Goal: Information Seeking & Learning: Learn about a topic

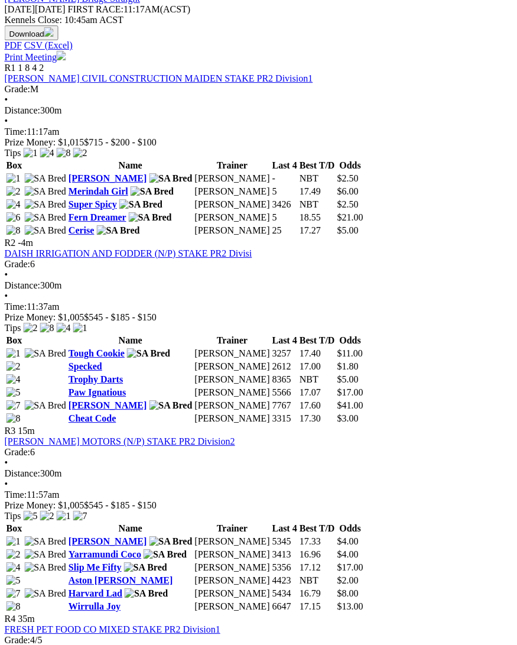
scroll to position [552, 8]
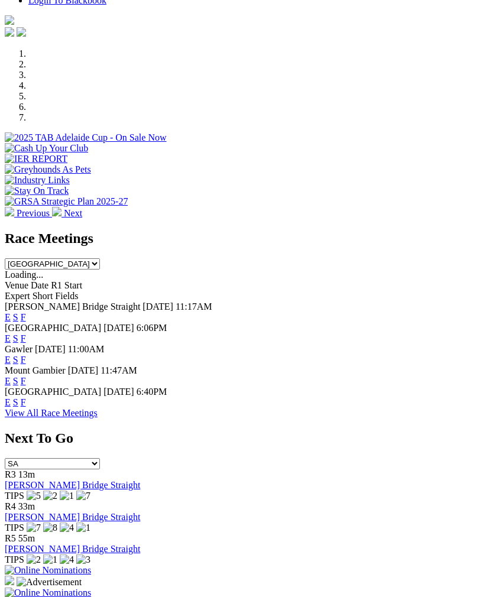
scroll to position [344, 0]
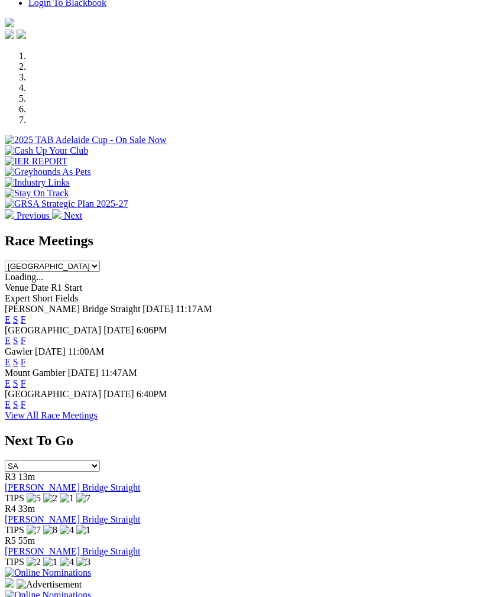
click at [26, 357] on link "F" at bounding box center [23, 362] width 5 height 10
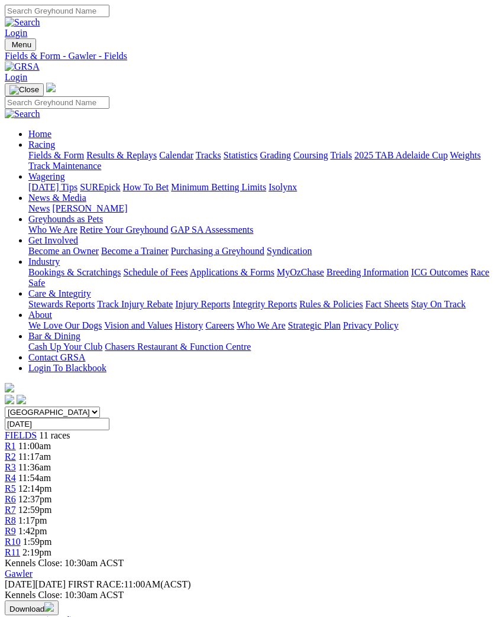
click at [16, 441] on link "R1" at bounding box center [10, 446] width 11 height 10
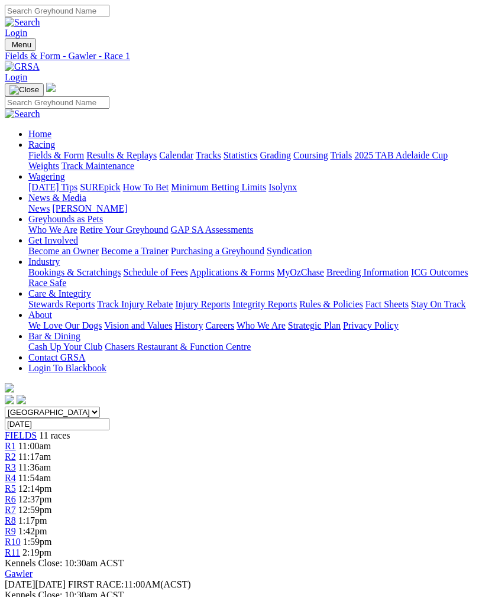
click at [16, 452] on span "R2" at bounding box center [10, 457] width 11 height 10
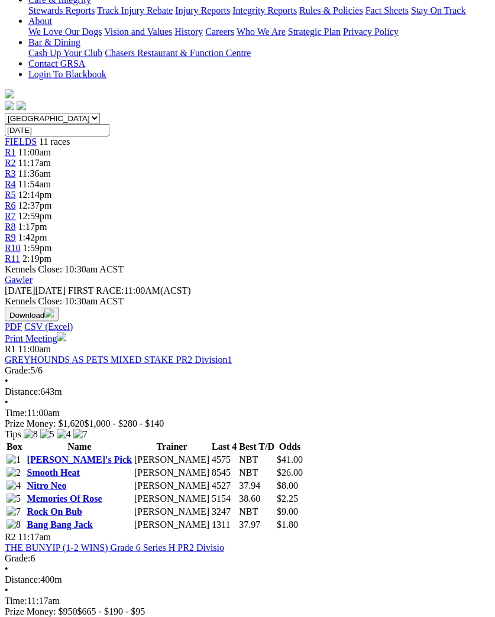
scroll to position [286, 8]
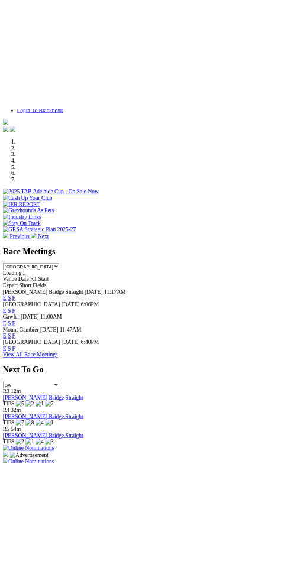
scroll to position [313, 0]
